Goal: Information Seeking & Learning: Learn about a topic

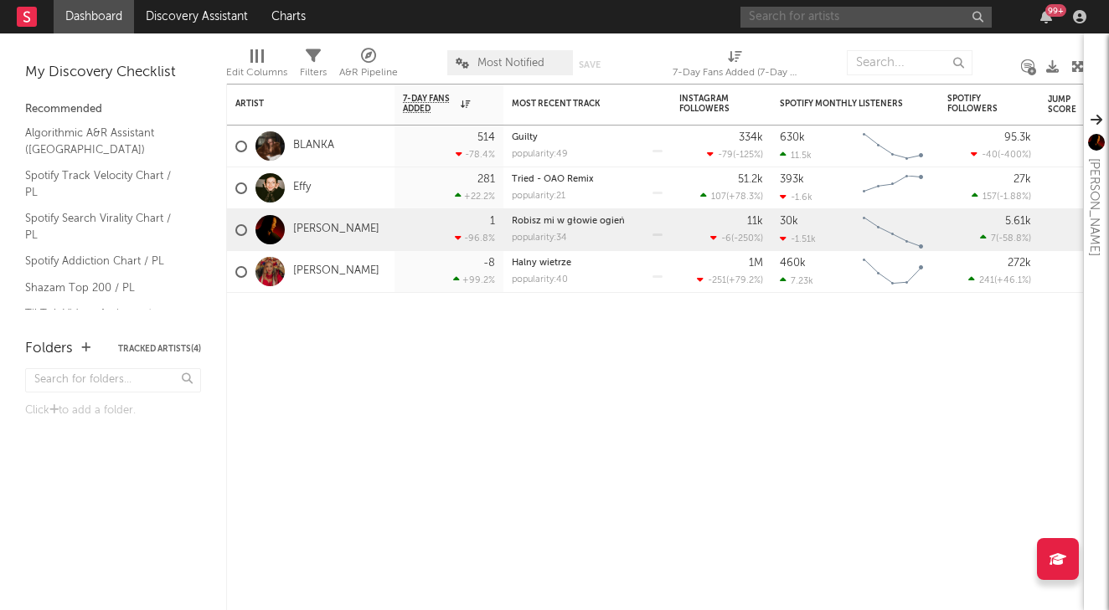
click at [809, 17] on input "text" at bounding box center [865, 17] width 251 height 21
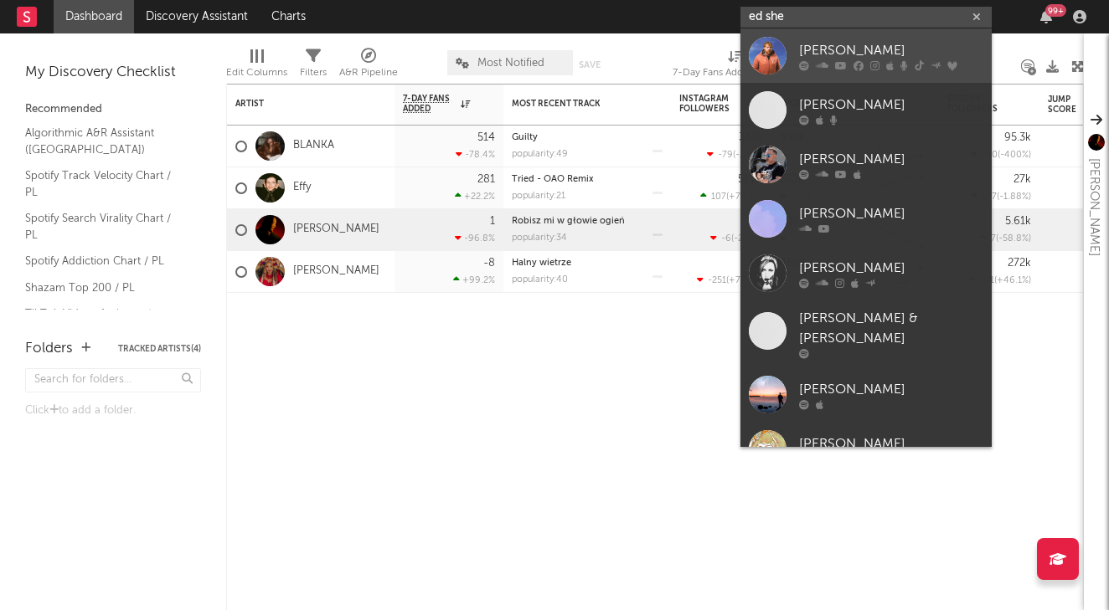
type input "ed she"
click at [871, 43] on div "Ed Sheeran" at bounding box center [891, 50] width 184 height 20
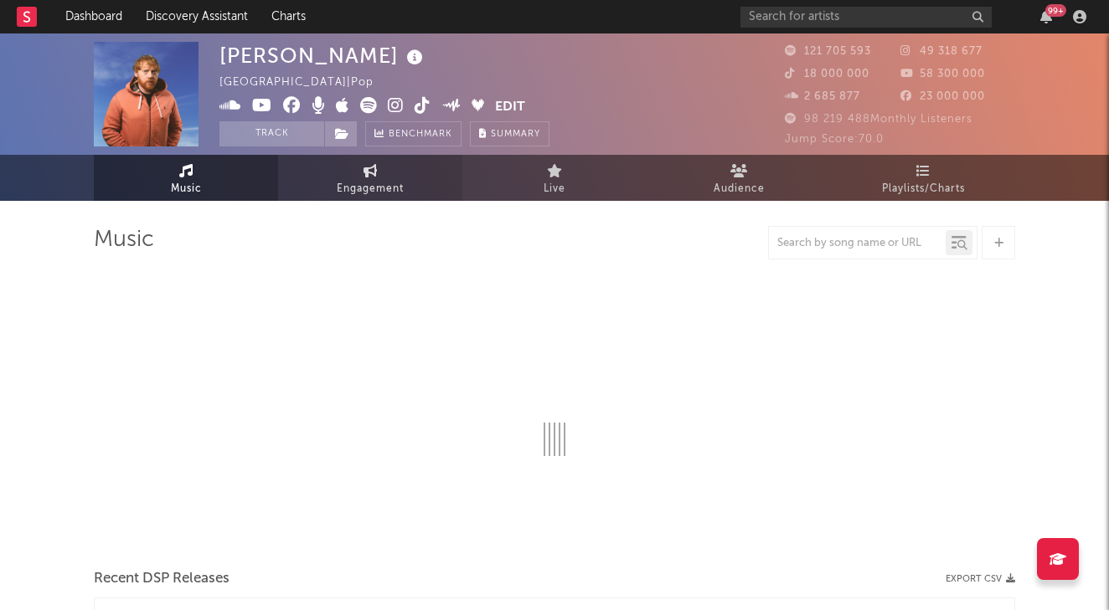
click at [366, 189] on span "Engagement" at bounding box center [370, 189] width 67 height 20
select select "1w"
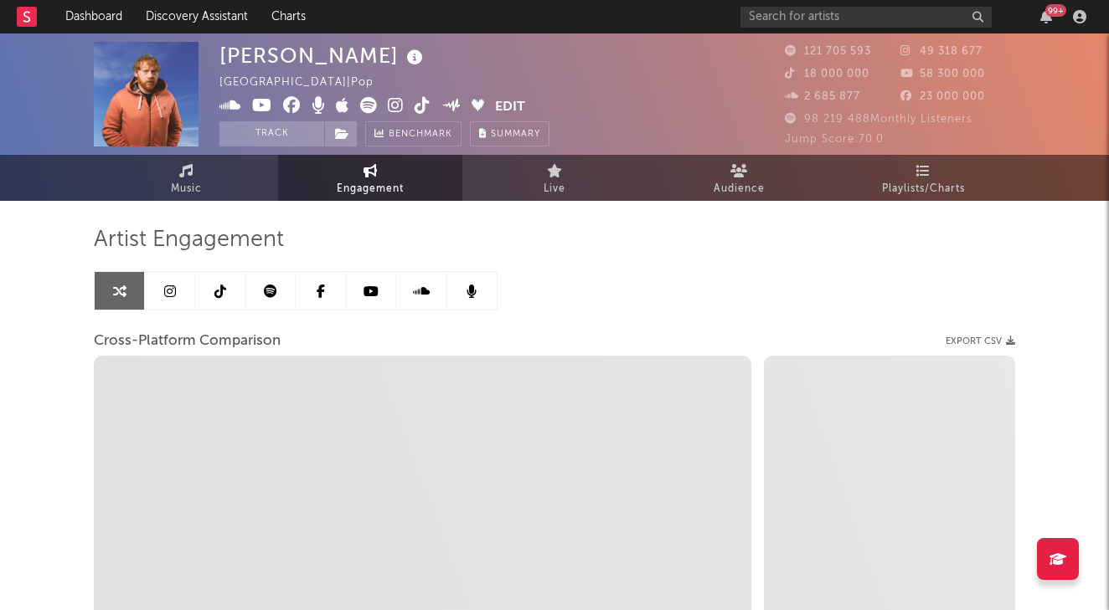
select select "1m"
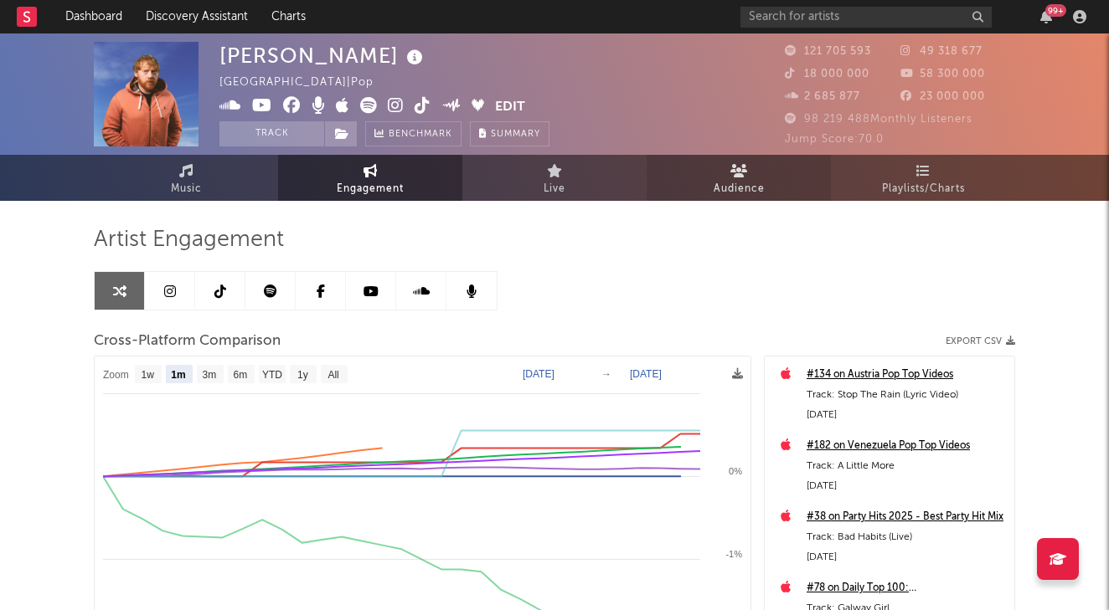
click at [732, 172] on icon at bounding box center [739, 170] width 18 height 13
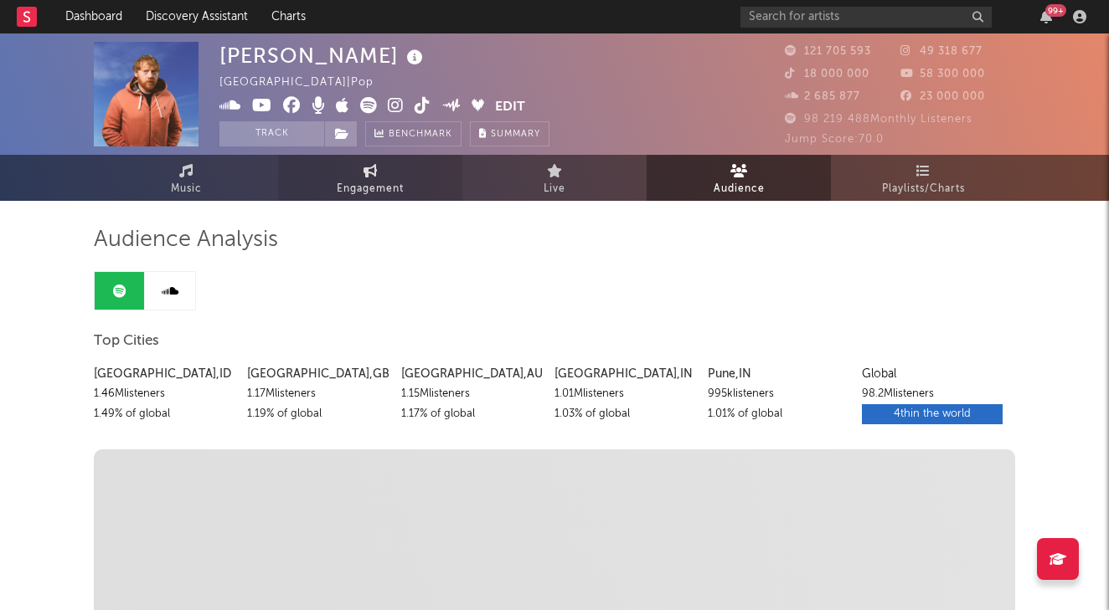
click at [362, 185] on span "Engagement" at bounding box center [370, 189] width 67 height 20
select select "1w"
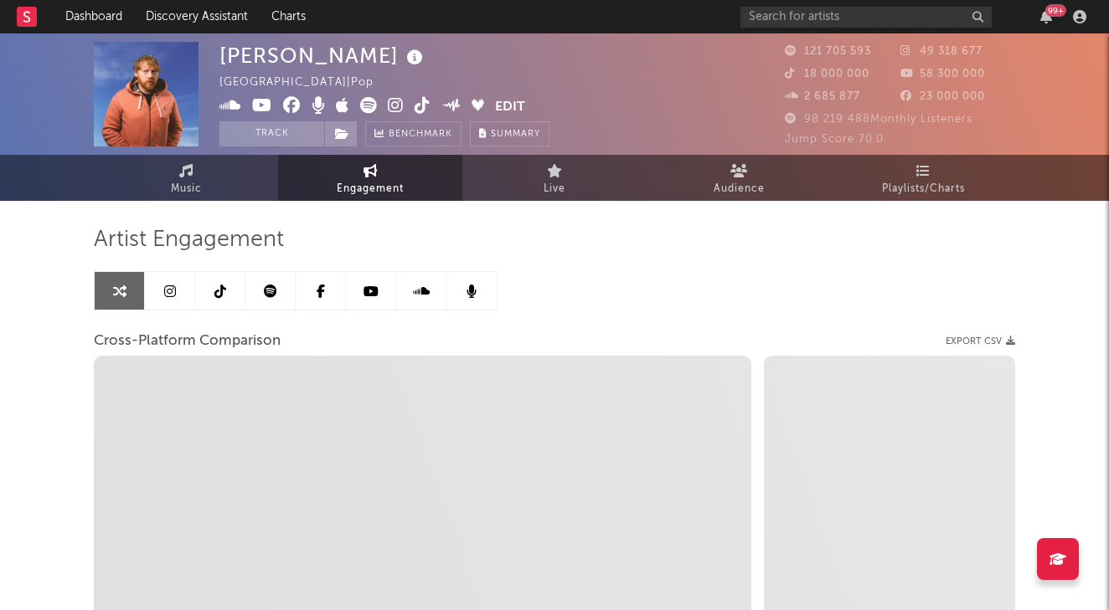
select select "1m"
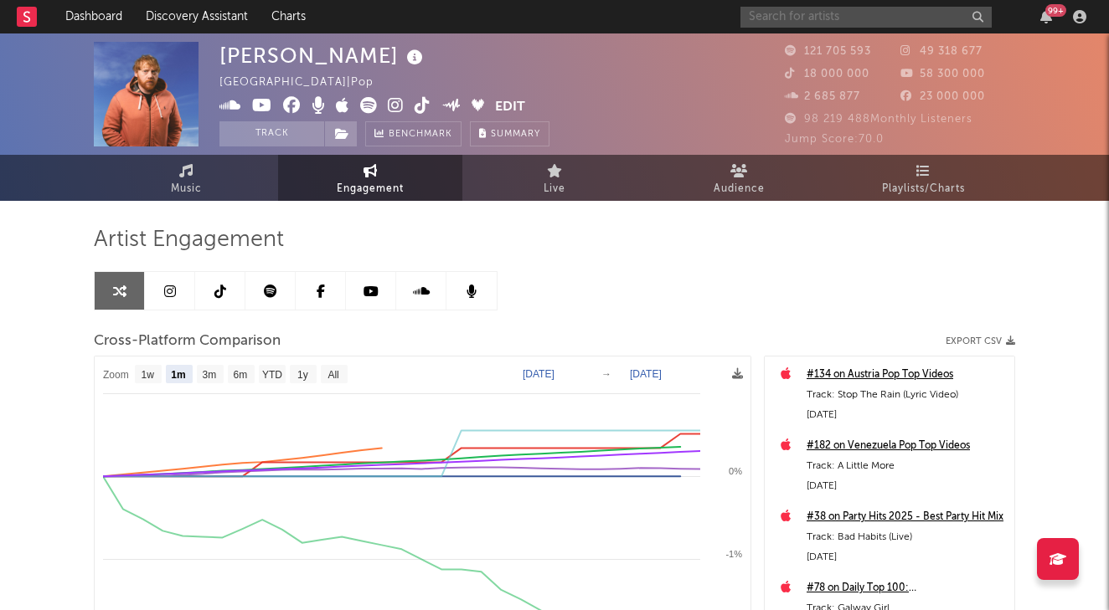
click at [816, 13] on input "text" at bounding box center [865, 17] width 251 height 21
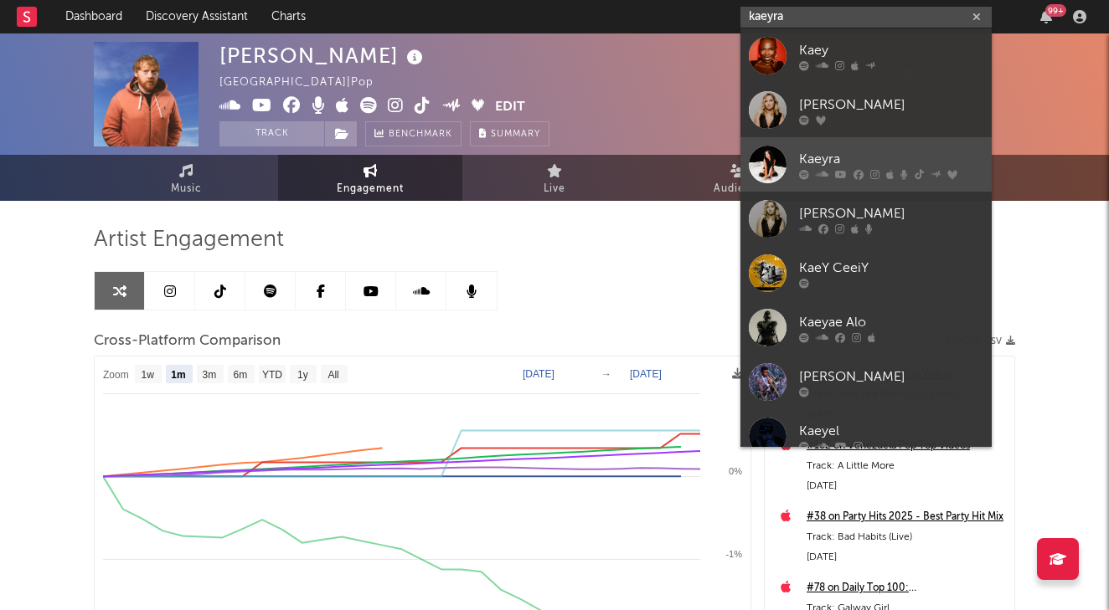
type input "kaeyra"
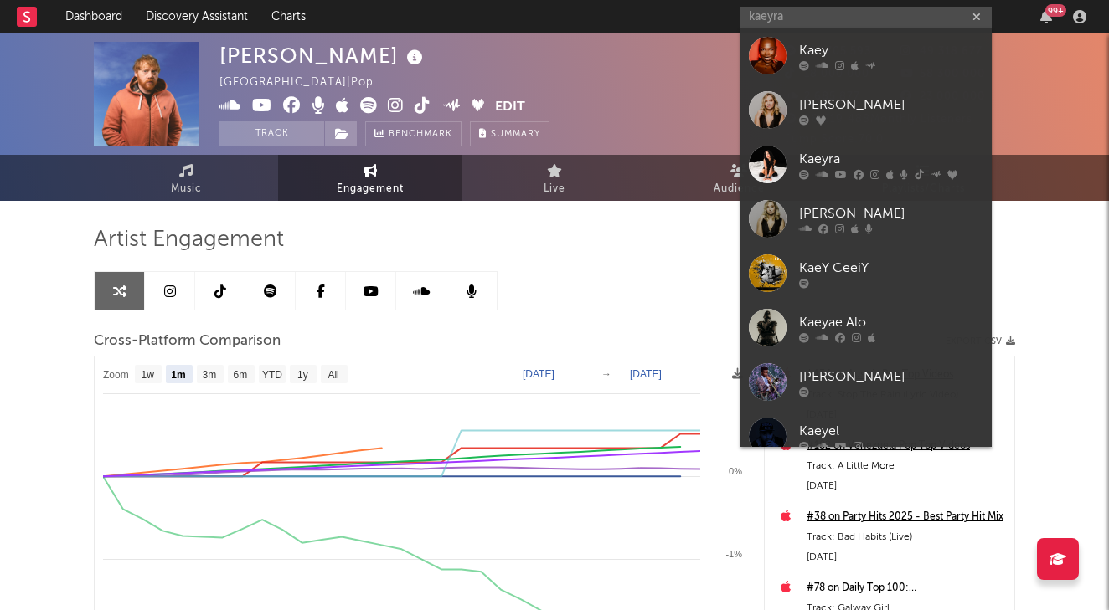
drag, startPoint x: 861, startPoint y: 147, endPoint x: 680, endPoint y: 203, distance: 189.4
click at [861, 147] on link "Kaeyra" at bounding box center [865, 164] width 251 height 54
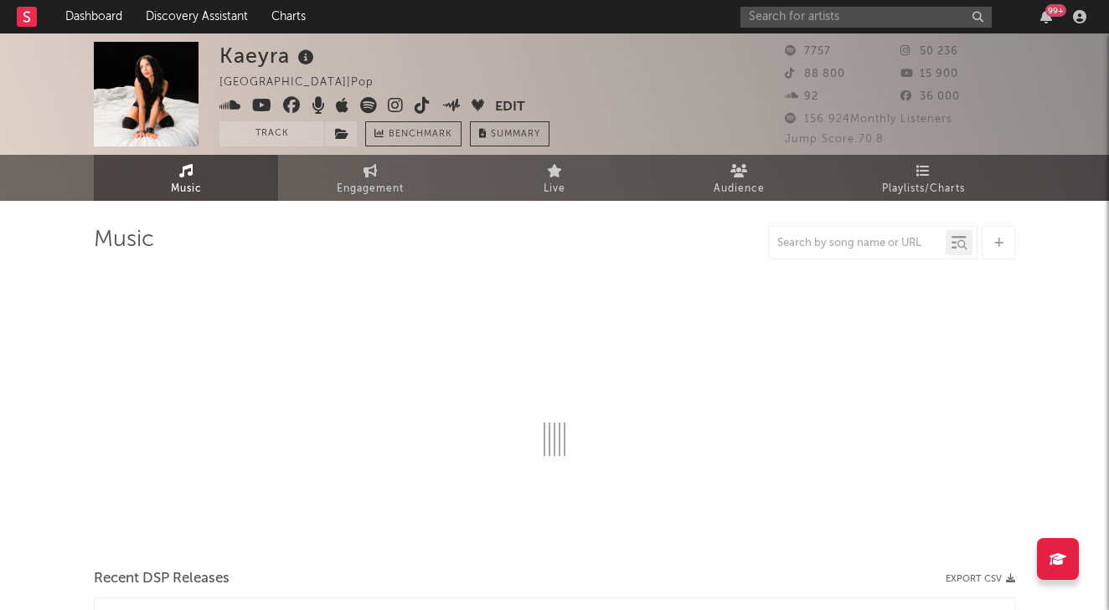
select select "6m"
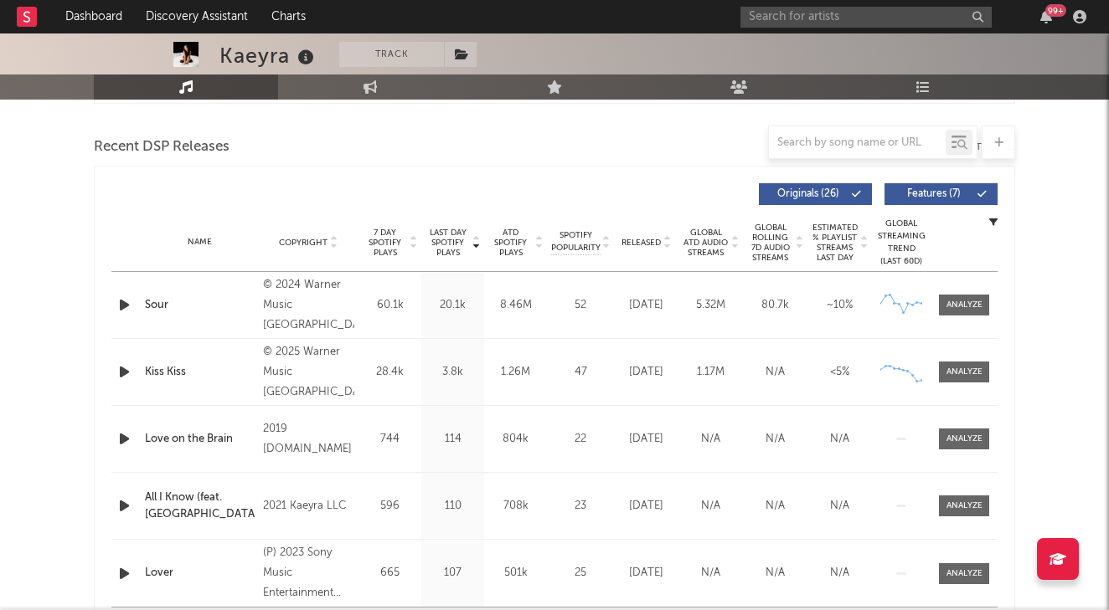
scroll to position [566, 0]
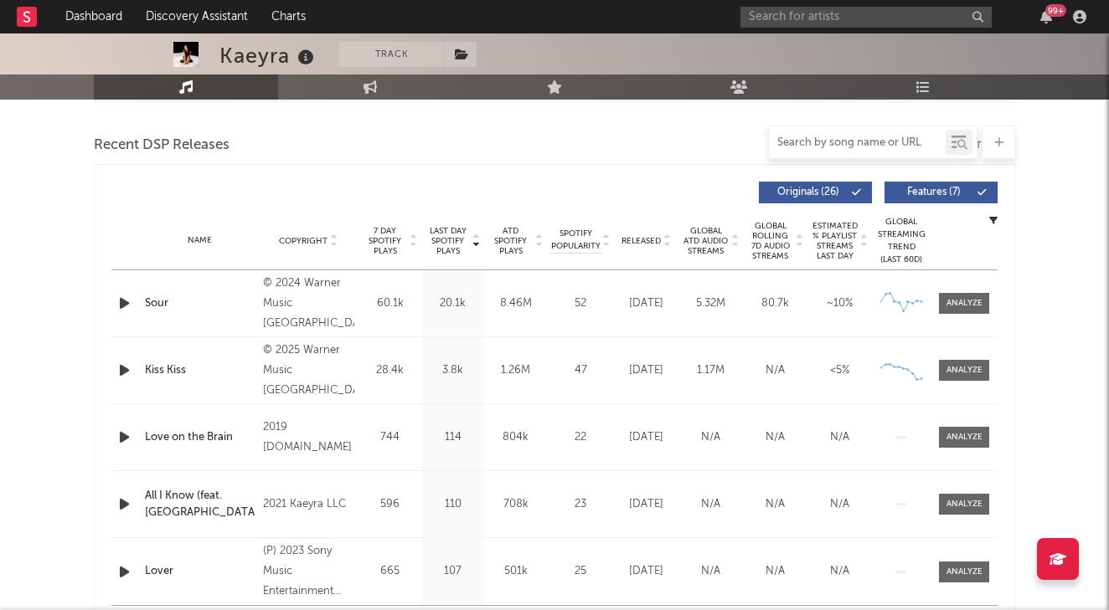
click at [881, 136] on input "text" at bounding box center [857, 142] width 177 height 13
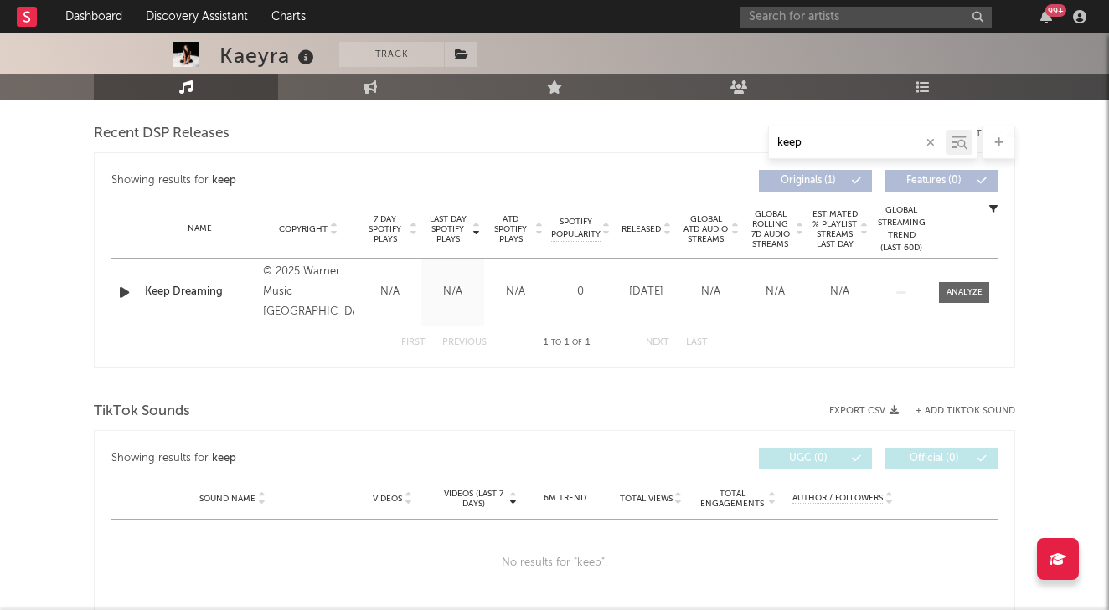
scroll to position [578, 0]
type input "keep"
click at [967, 292] on div at bounding box center [964, 292] width 36 height 13
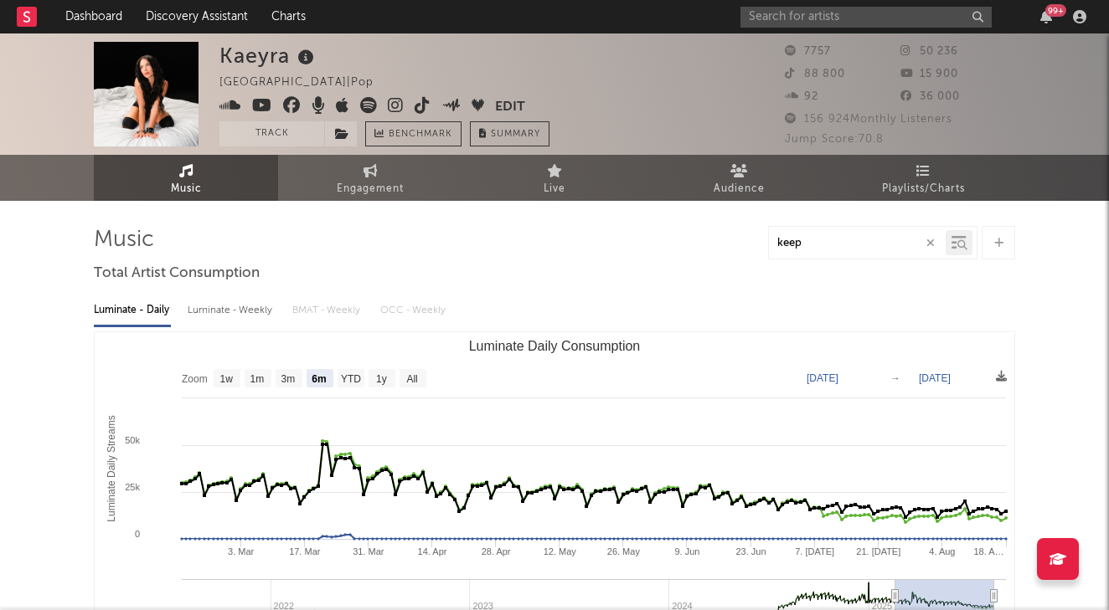
scroll to position [0, 0]
click at [399, 169] on link "Engagement" at bounding box center [370, 178] width 184 height 46
select select "1w"
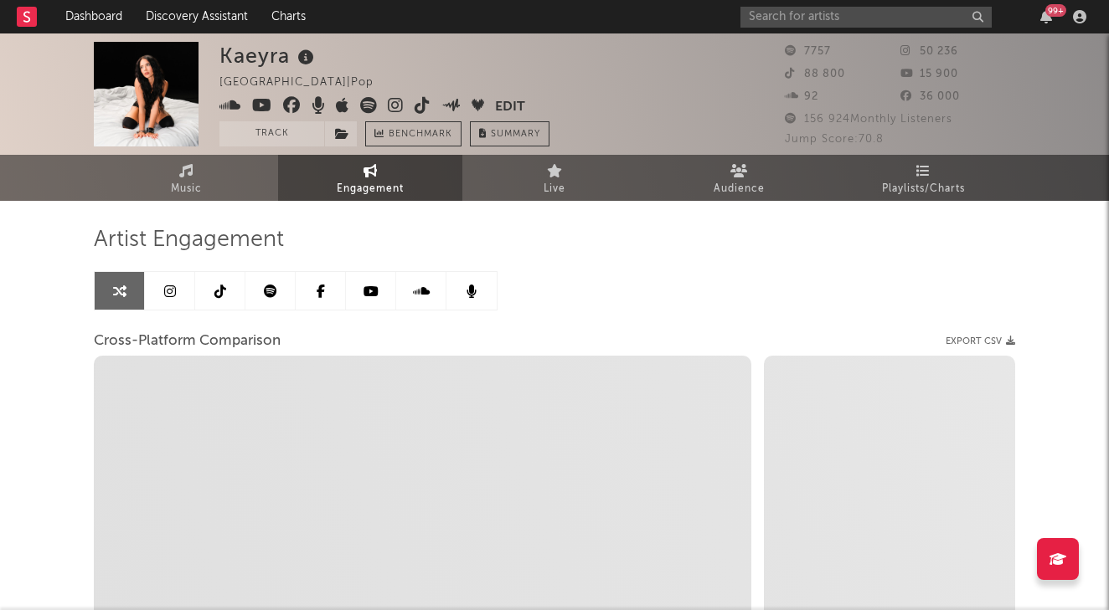
click at [171, 286] on icon at bounding box center [170, 291] width 12 height 13
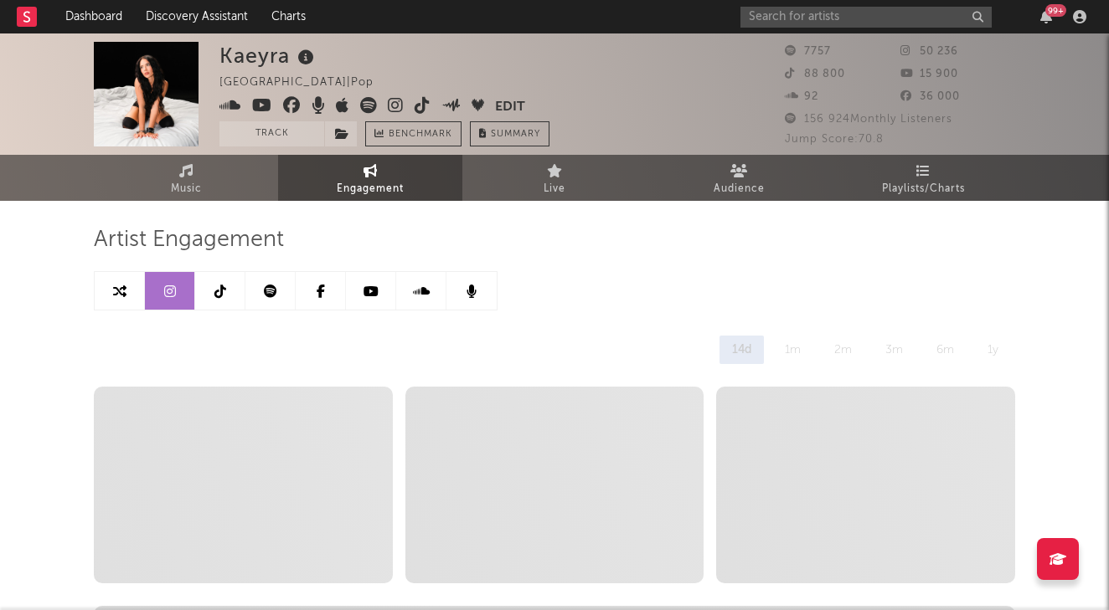
select select "6m"
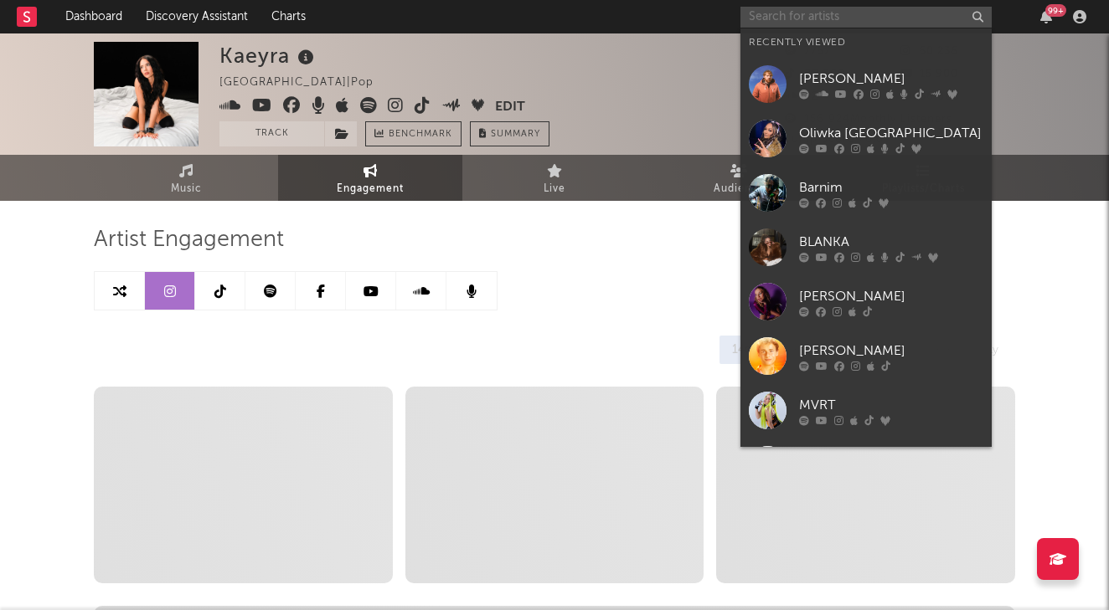
click at [790, 15] on input "text" at bounding box center [865, 17] width 251 height 21
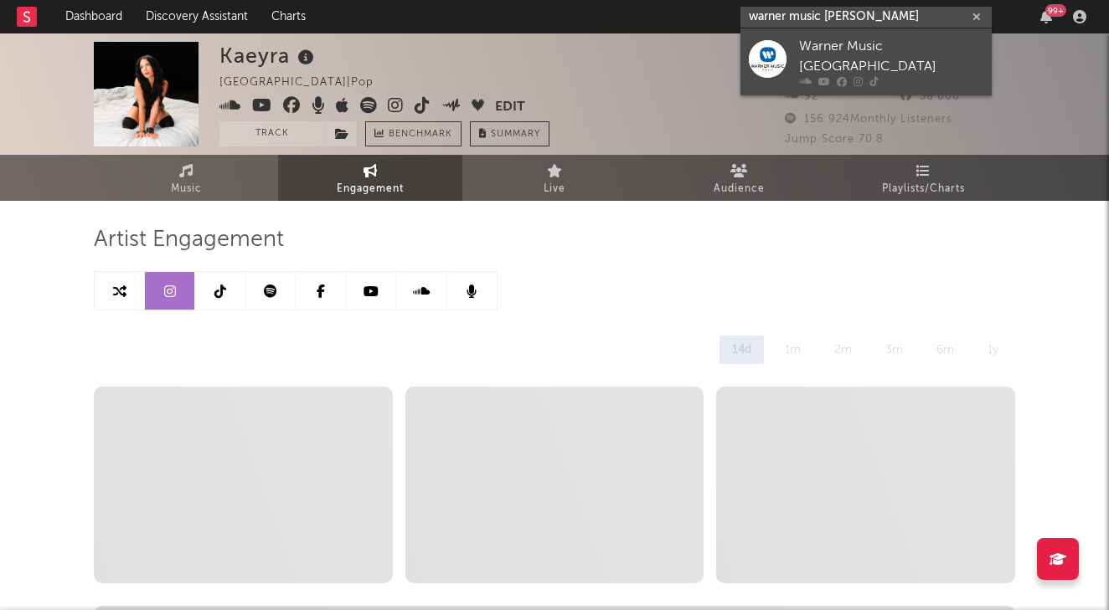
type input "warner music polan"
click at [926, 54] on div "Warner Music Poland" at bounding box center [891, 57] width 184 height 40
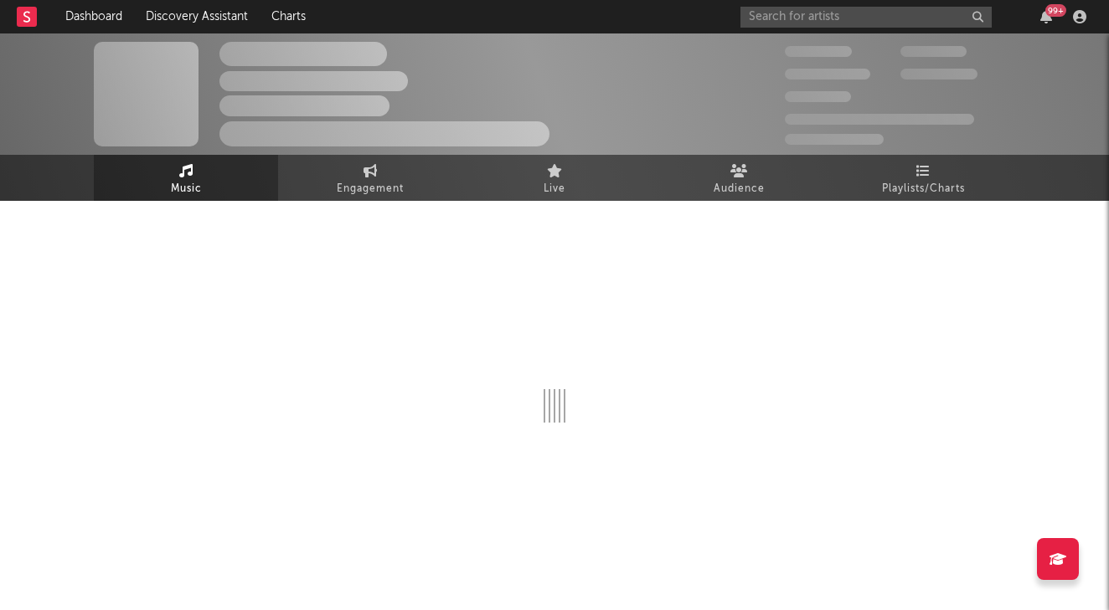
select select "1w"
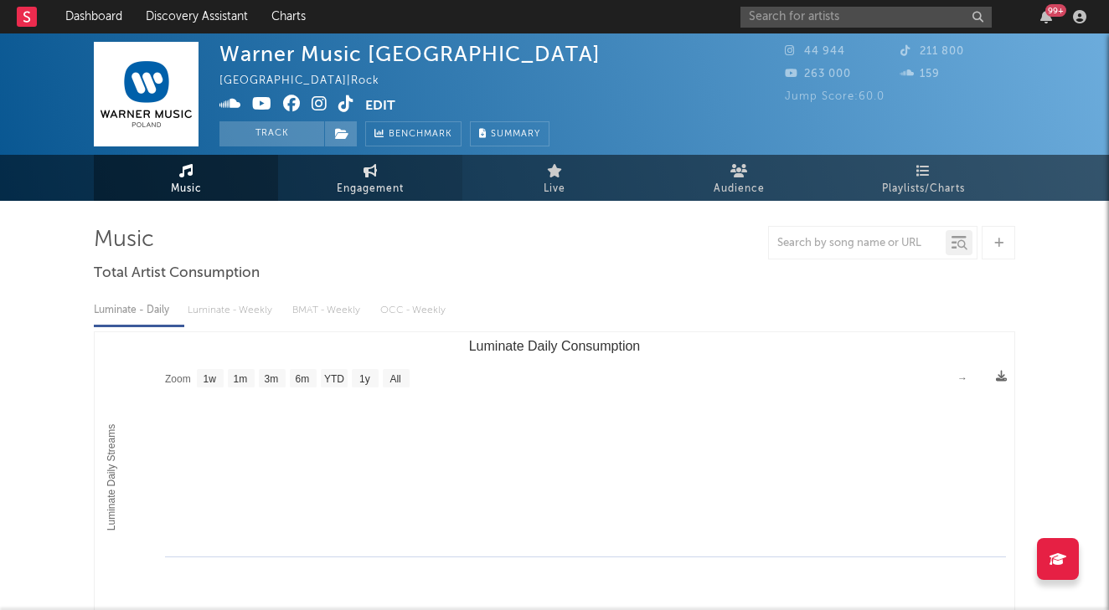
click at [389, 172] on link "Engagement" at bounding box center [370, 178] width 184 height 46
select select "1w"
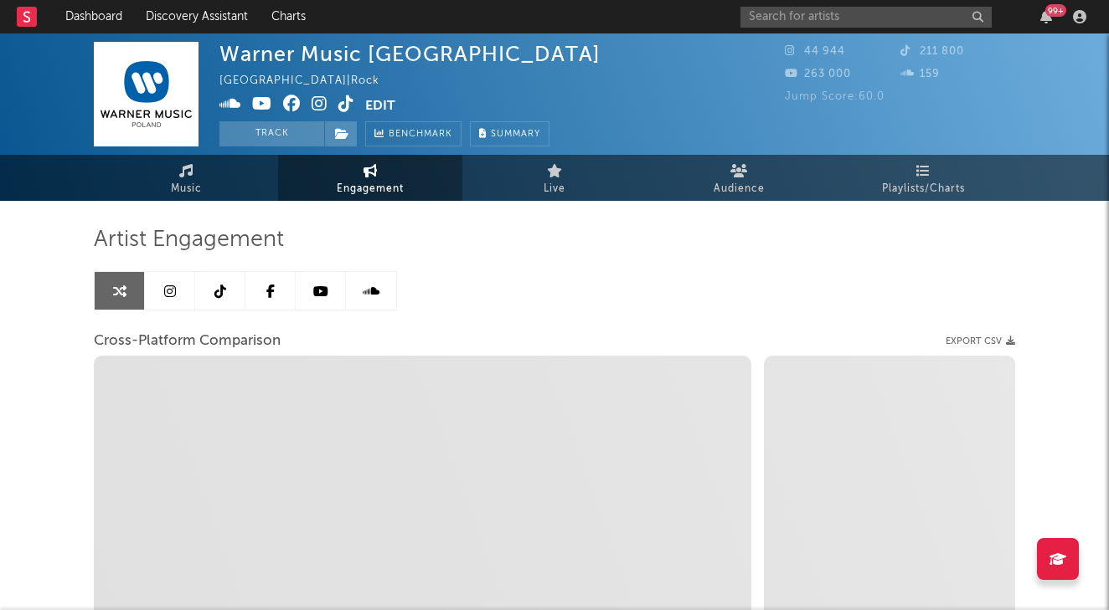
click at [175, 295] on icon at bounding box center [170, 291] width 12 height 13
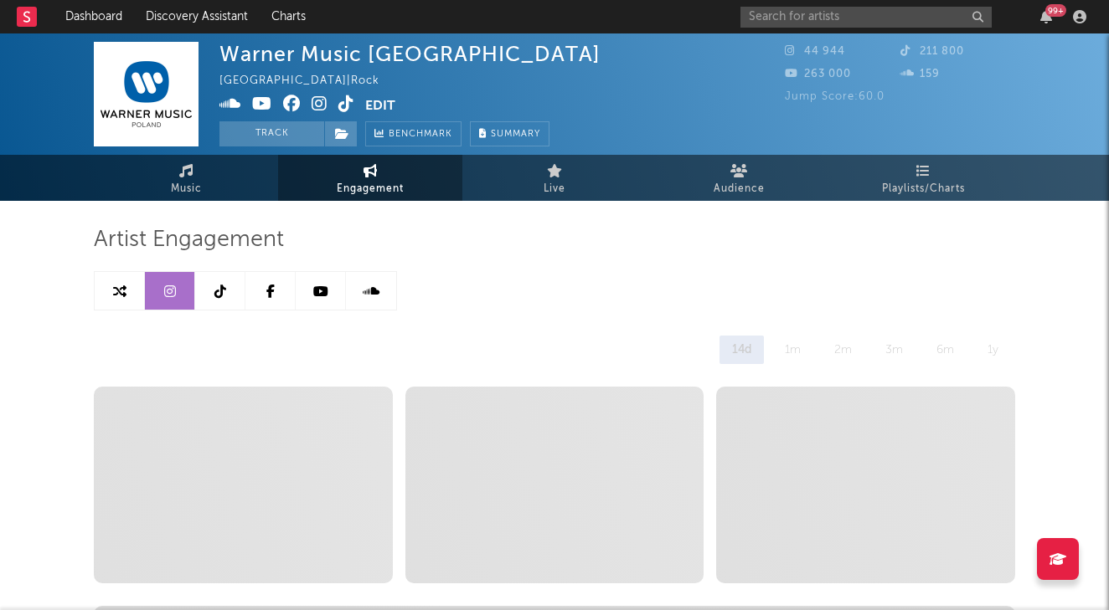
select select "6m"
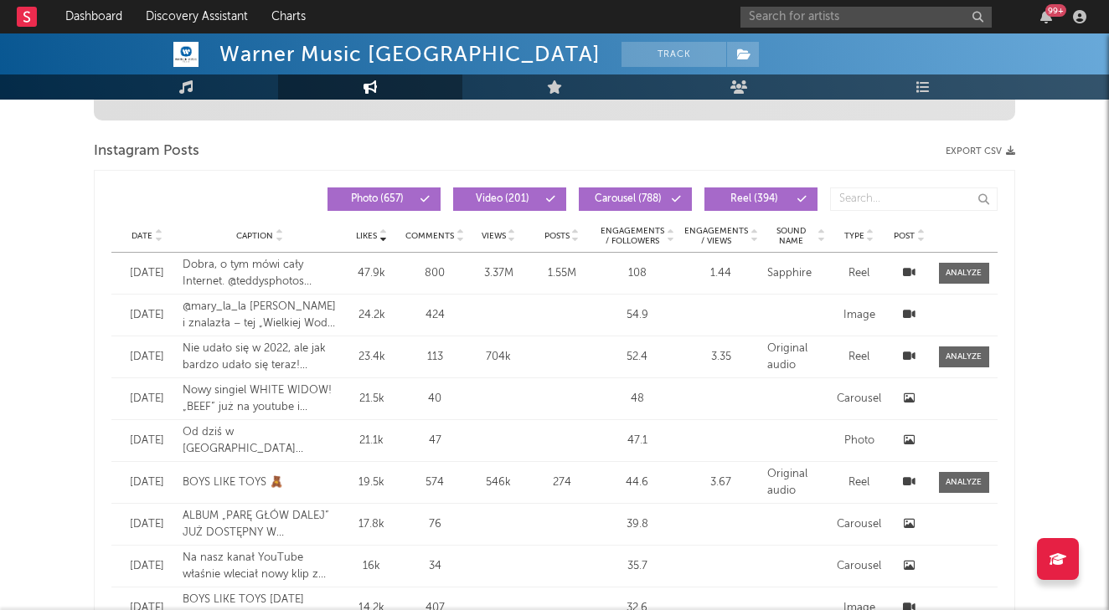
scroll to position [676, 0]
